Goal: Information Seeking & Learning: Learn about a topic

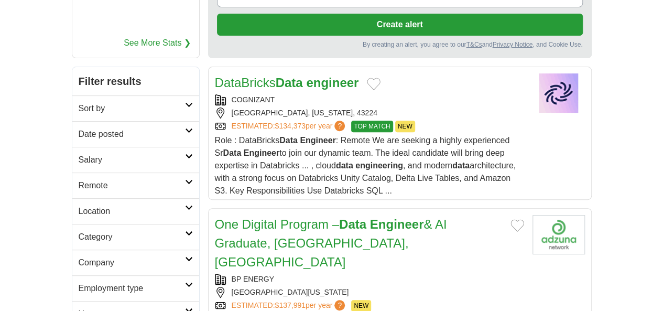
scroll to position [147, 0]
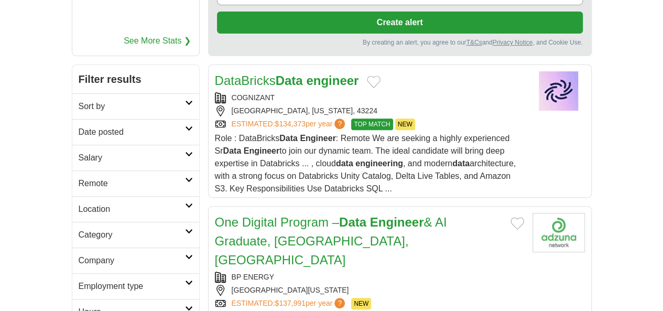
click at [185, 228] on icon at bounding box center [189, 230] width 8 height 5
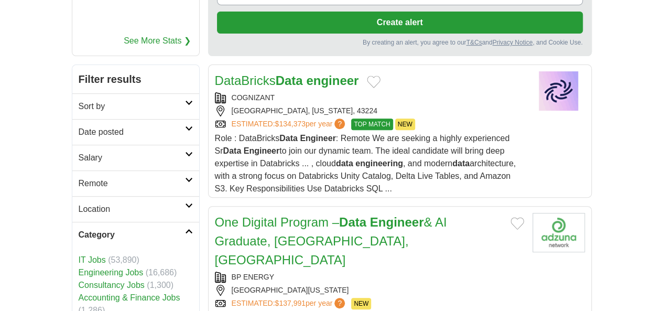
click at [185, 228] on icon at bounding box center [189, 230] width 8 height 5
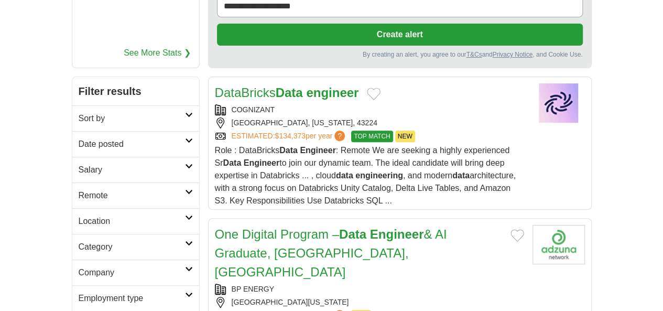
scroll to position [134, 0]
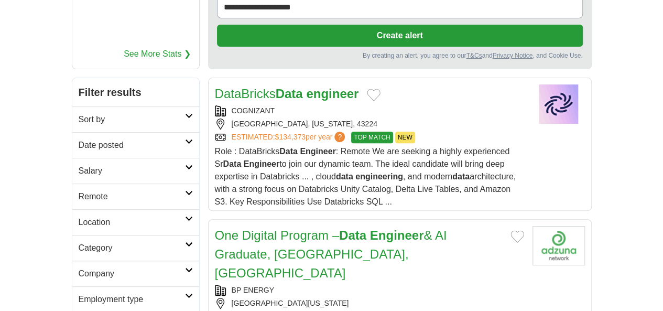
click at [185, 139] on icon at bounding box center [189, 141] width 8 height 5
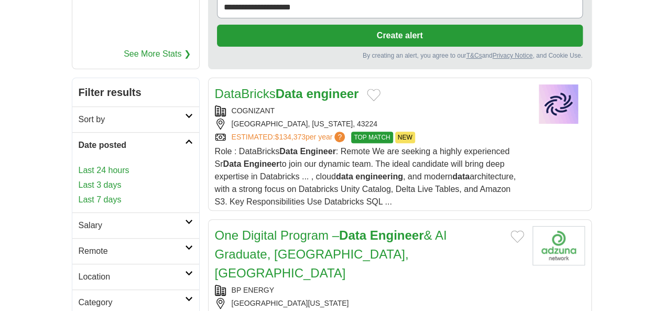
click at [185, 139] on icon at bounding box center [189, 141] width 8 height 5
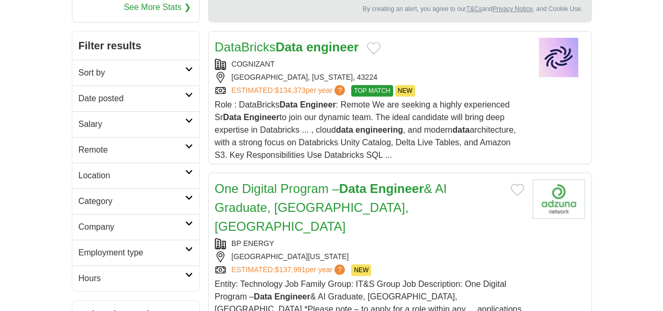
scroll to position [193, 0]
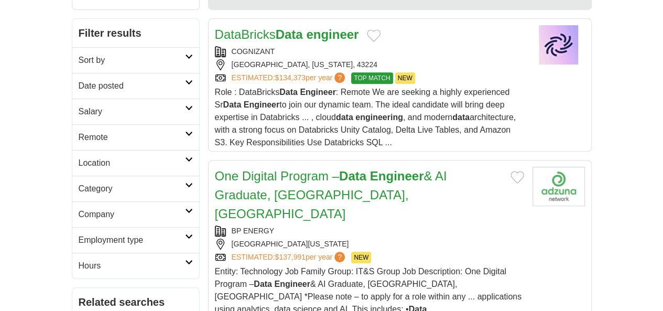
click at [185, 234] on icon at bounding box center [189, 236] width 8 height 5
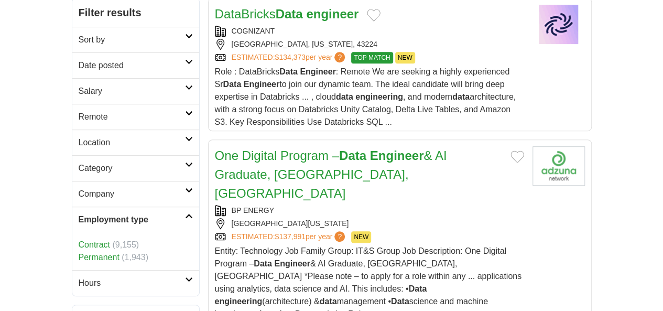
scroll to position [214, 0]
click at [79, 239] on link "Contract" at bounding box center [94, 243] width 31 height 9
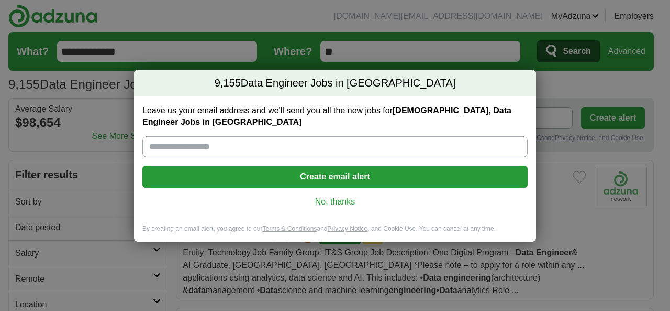
click at [338, 202] on link "No, thanks" at bounding box center [335, 202] width 369 height 12
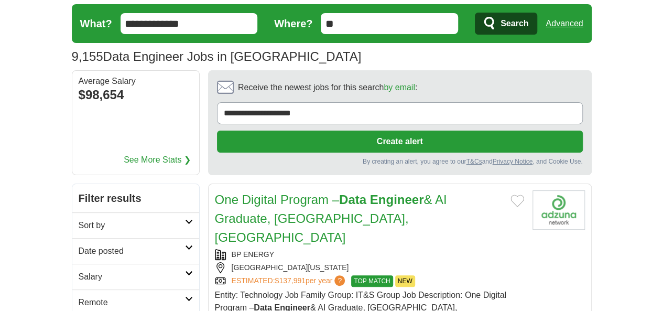
scroll to position [28, 0]
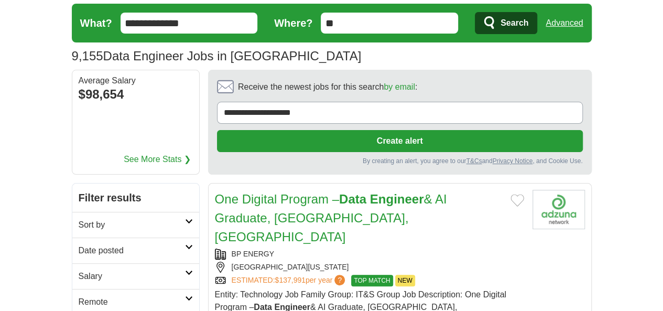
click at [185, 295] on icon at bounding box center [189, 297] width 8 height 5
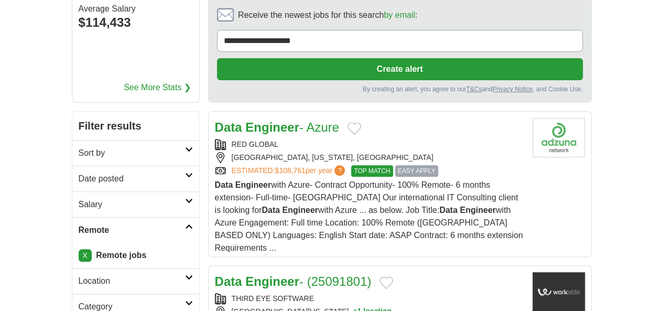
scroll to position [101, 0]
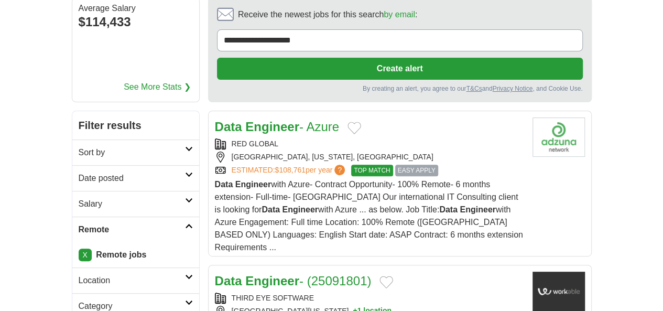
click at [287, 119] on link "Data Engineer - Azure" at bounding box center [277, 126] width 124 height 14
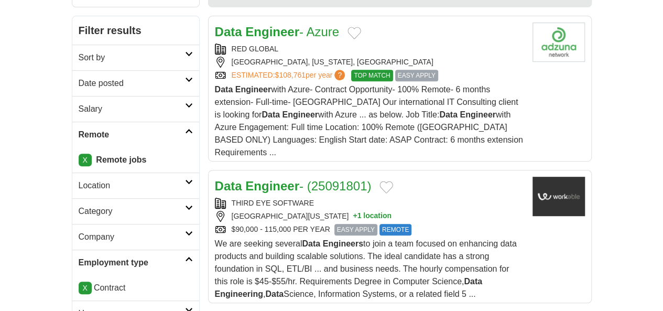
scroll to position [205, 0]
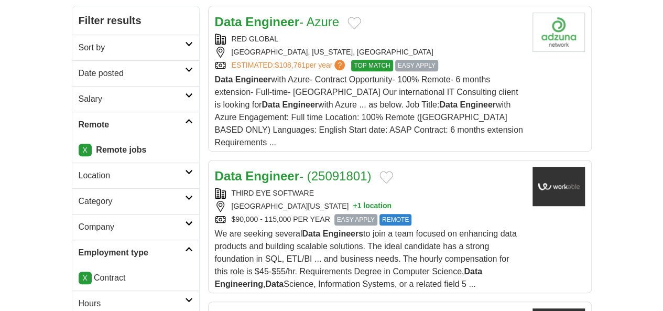
click at [311, 169] on link "Data Engineer - (25091801)" at bounding box center [293, 176] width 157 height 14
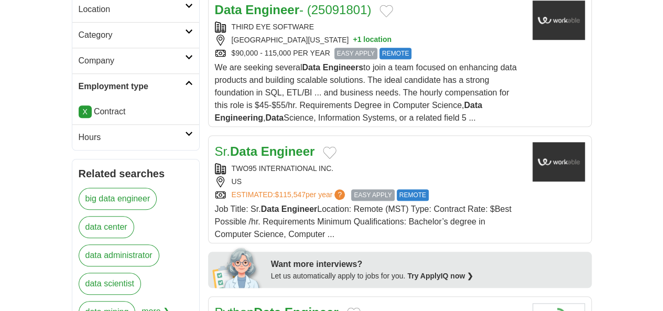
scroll to position [310, 0]
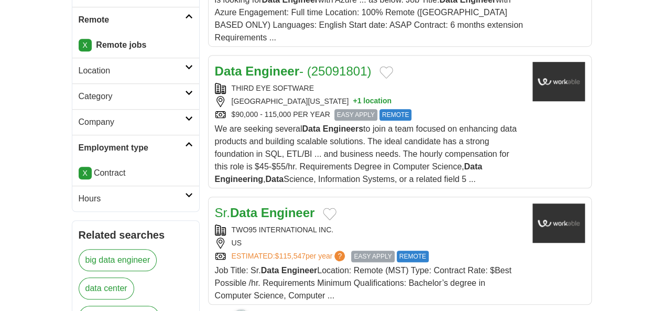
click at [267, 205] on strong "Engineer" at bounding box center [288, 212] width 54 height 14
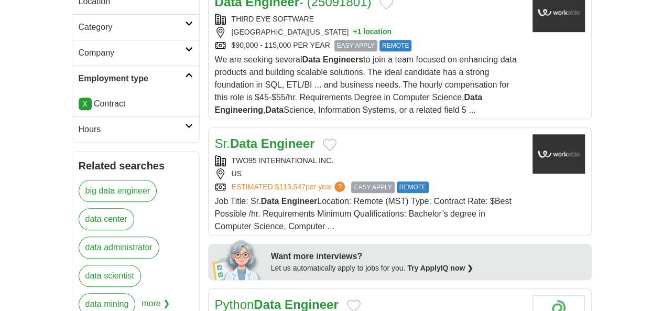
scroll to position [415, 0]
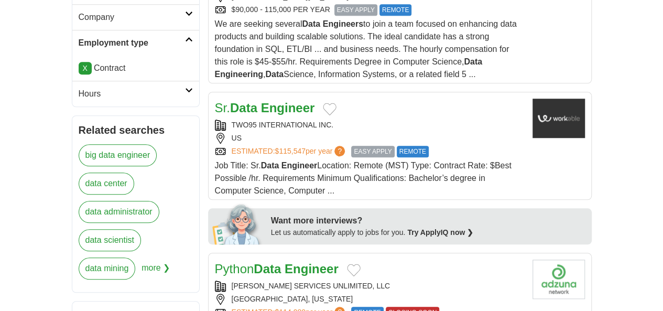
click at [284, 261] on strong "Engineer" at bounding box center [311, 268] width 54 height 14
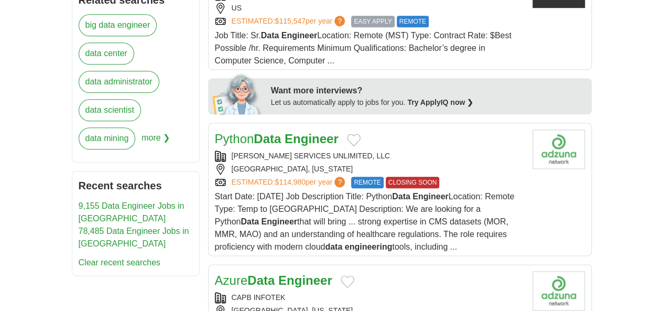
scroll to position [572, 0]
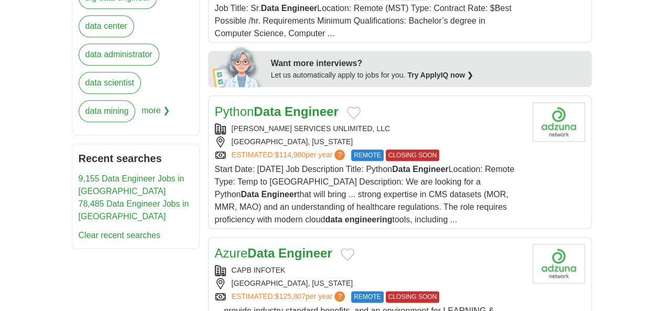
click at [282, 246] on strong "Engineer" at bounding box center [305, 253] width 54 height 14
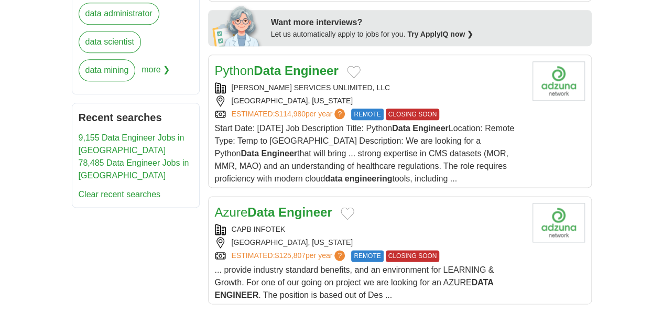
scroll to position [677, 0]
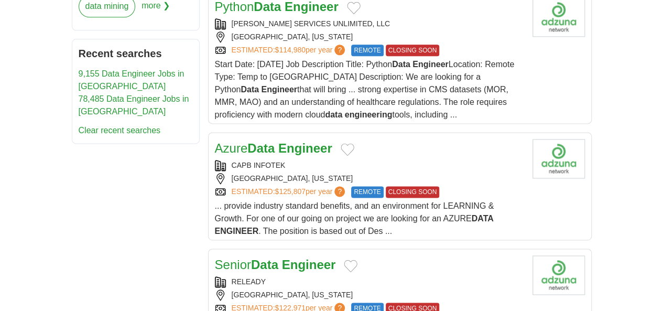
click at [282, 257] on strong "Engineer" at bounding box center [309, 264] width 54 height 14
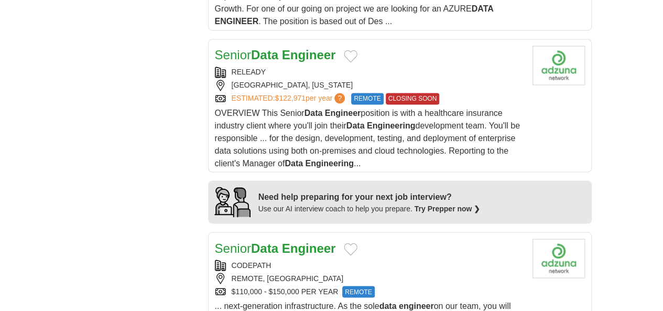
click at [282, 240] on strong "Engineer" at bounding box center [309, 247] width 54 height 14
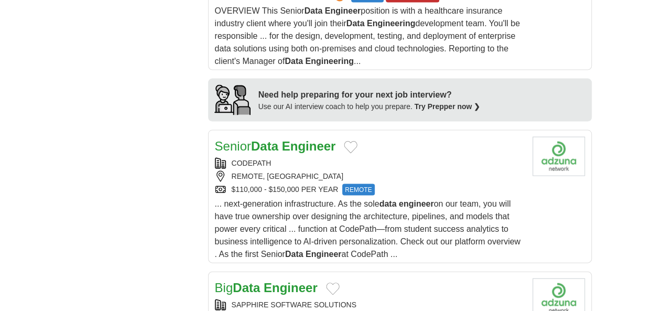
scroll to position [991, 0]
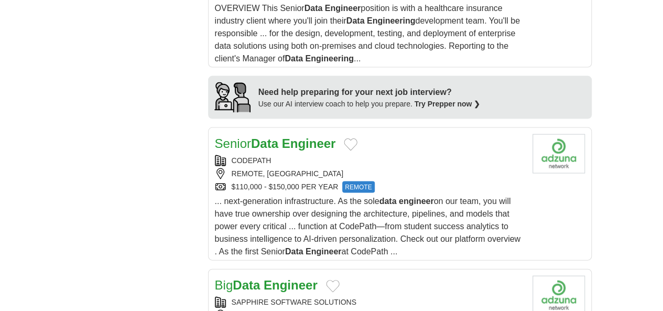
click at [278, 277] on strong "Engineer" at bounding box center [290, 284] width 54 height 14
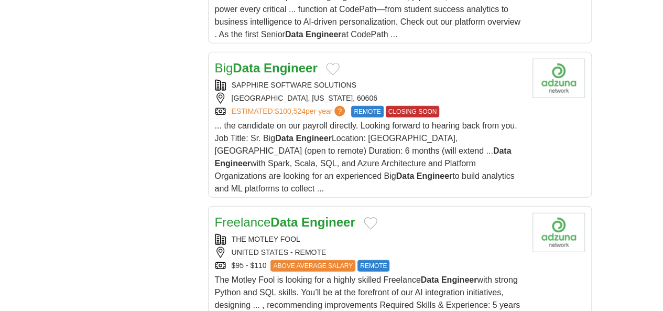
scroll to position [1253, 0]
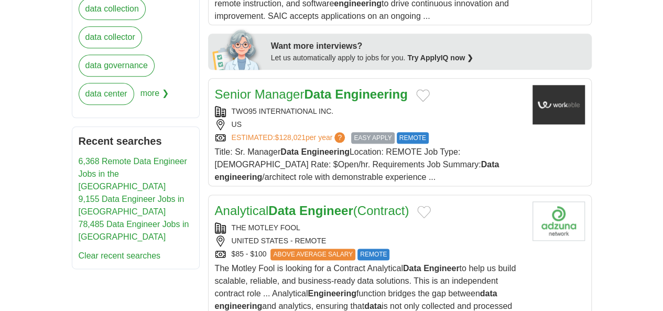
scroll to position [590, 0]
click at [401, 222] on div "THE MOTLEY FOOL" at bounding box center [369, 227] width 309 height 11
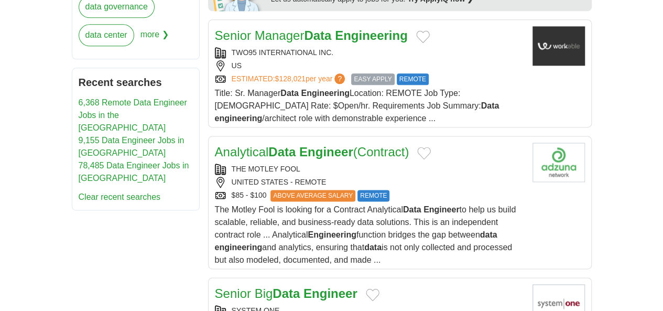
scroll to position [694, 0]
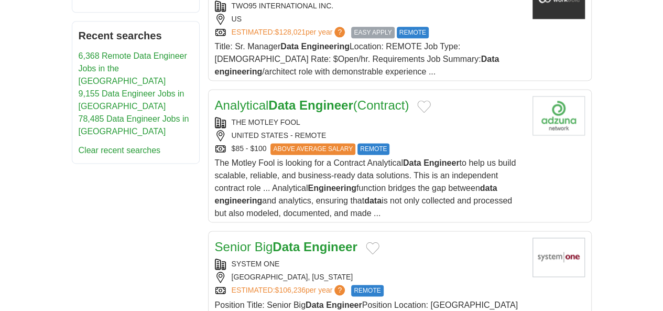
click at [391, 258] on div "SYSTEM ONE" at bounding box center [369, 263] width 309 height 11
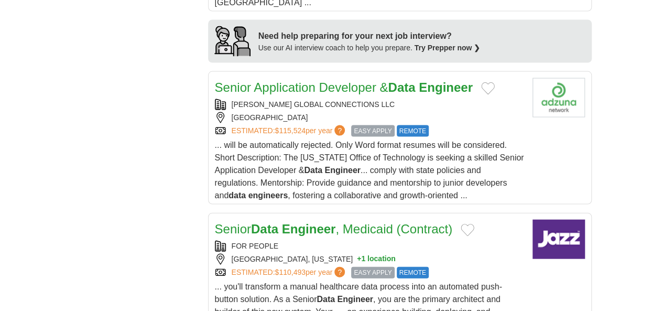
scroll to position [1061, 0]
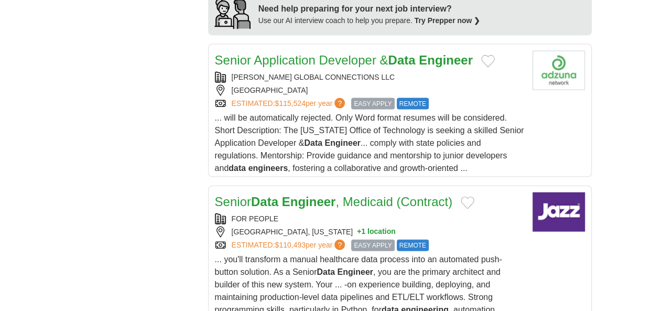
click at [360, 213] on div "FOR PEOPLE ARLINGTON, VIRGINIA + 1 location ESTIMATED: $110,493 per year ? EASY…" at bounding box center [369, 232] width 309 height 38
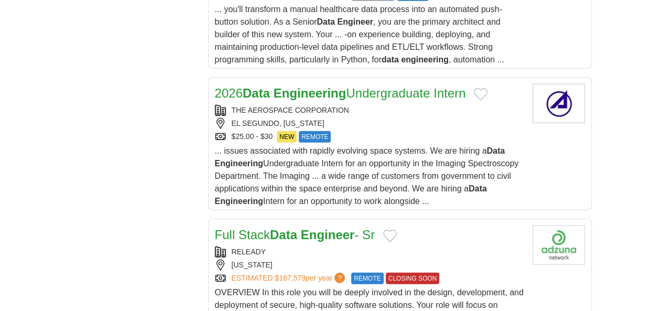
scroll to position [1323, 0]
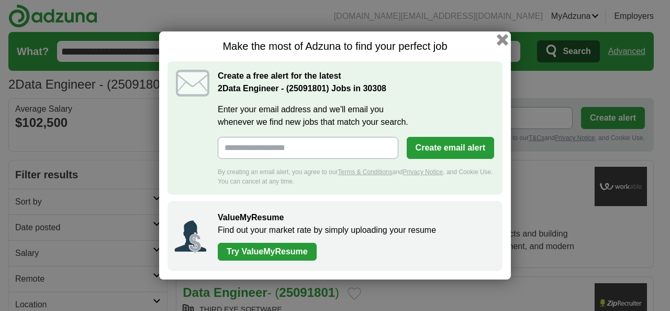
click at [502, 45] on button "button" at bounding box center [503, 40] width 12 height 12
